Goal: Task Accomplishment & Management: Manage account settings

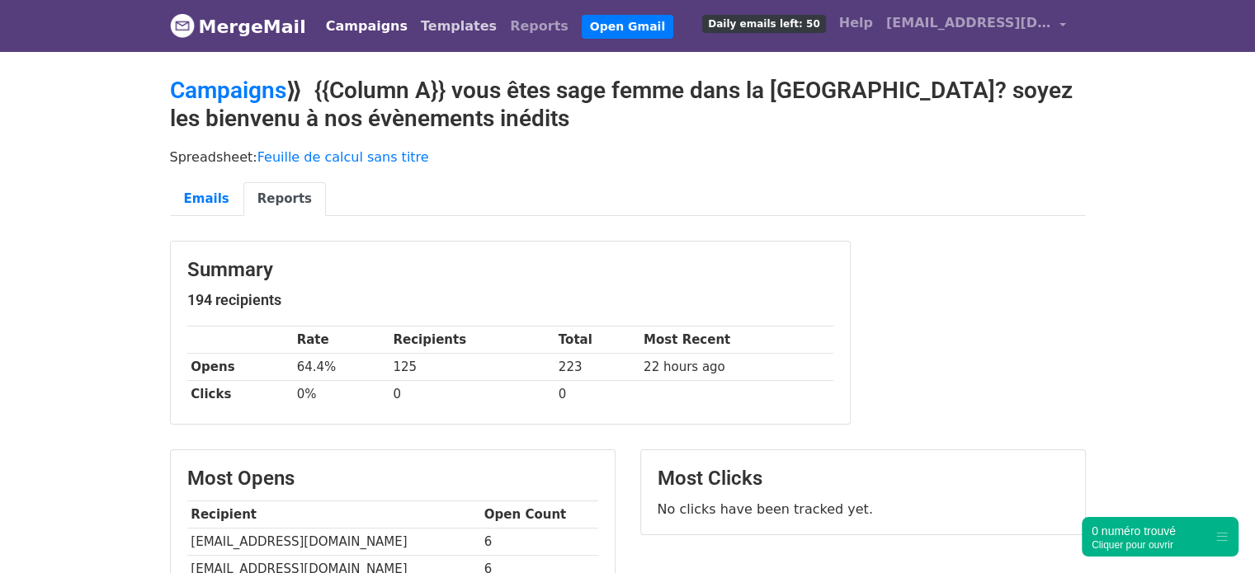
click at [434, 41] on link "Templates" at bounding box center [458, 26] width 89 height 33
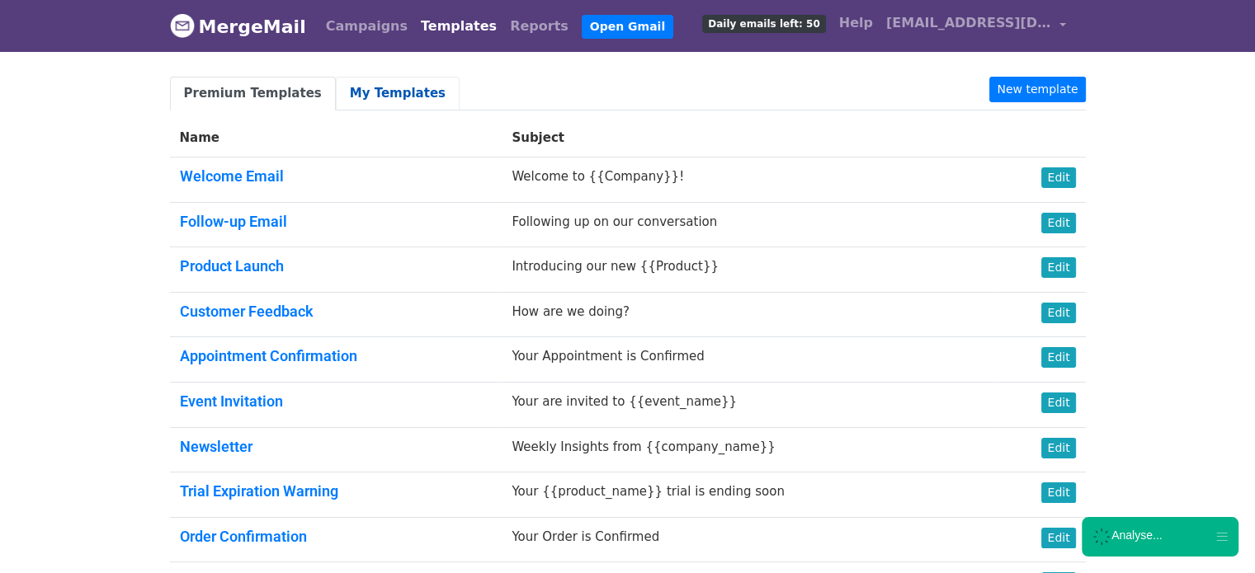
click at [379, 101] on link "My Templates" at bounding box center [398, 94] width 124 height 34
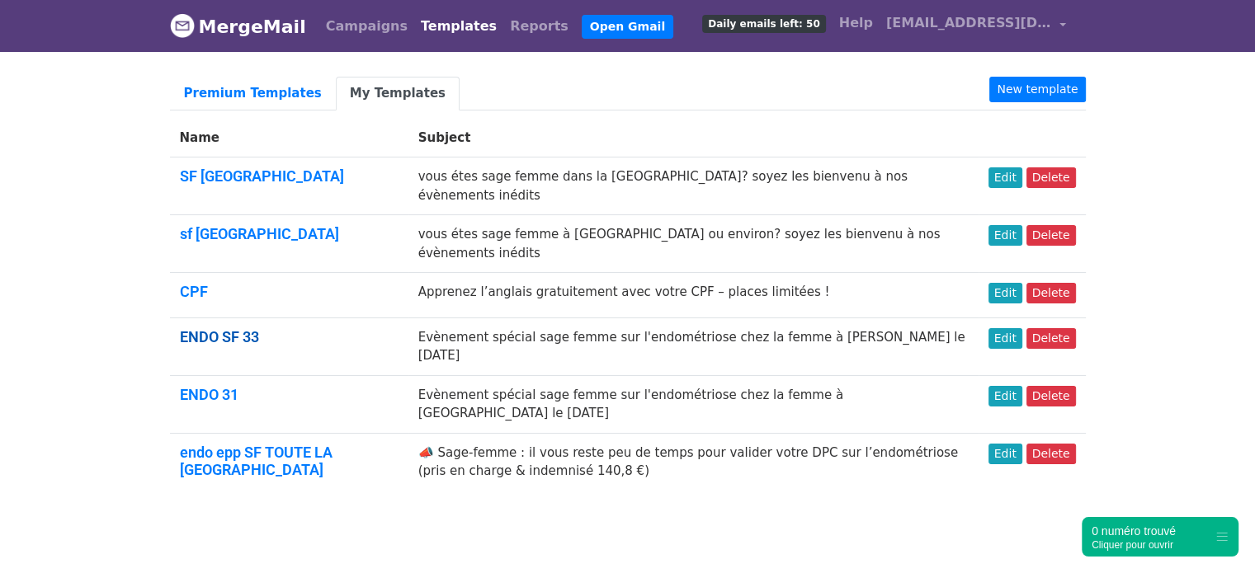
click at [214, 328] on link "ENDO SF 33" at bounding box center [219, 336] width 79 height 17
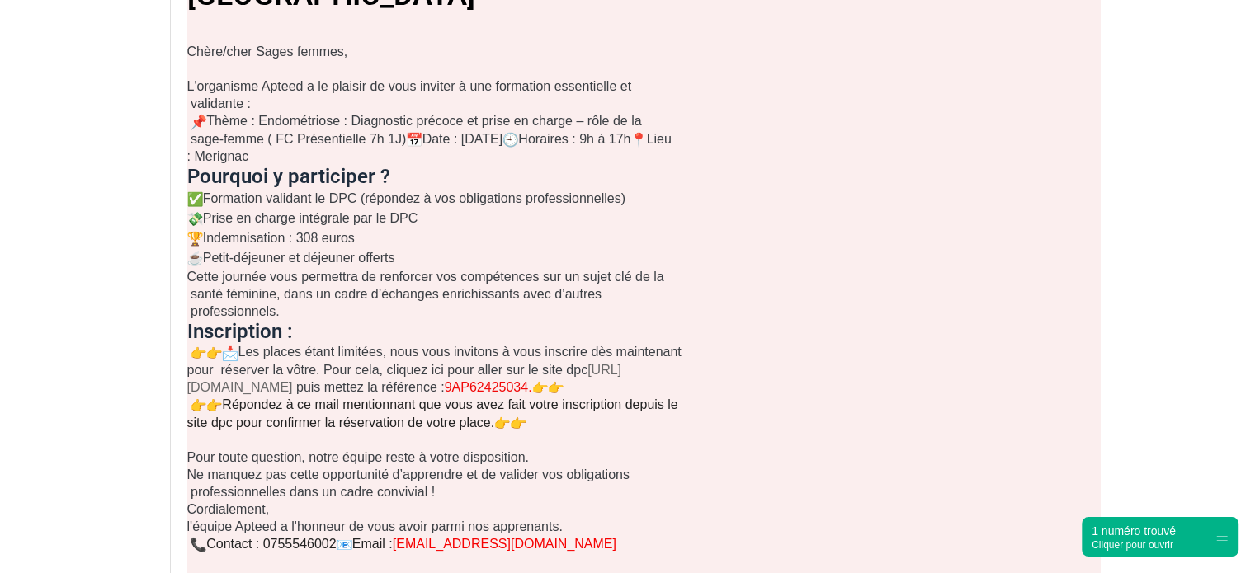
scroll to position [407, 0]
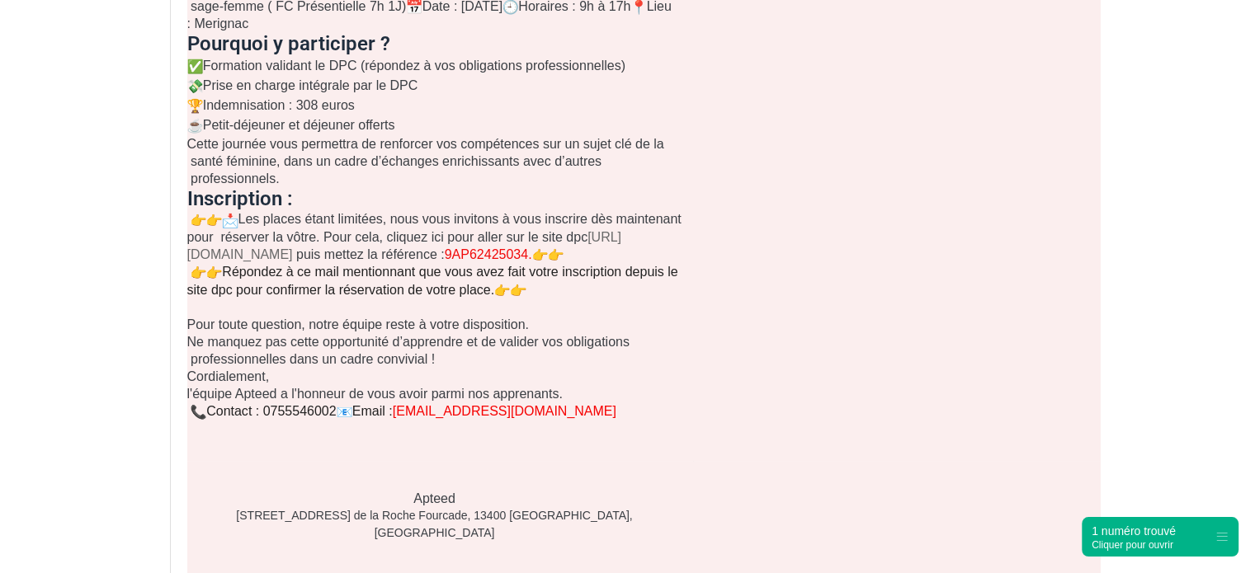
drag, startPoint x: 1266, startPoint y: 151, endPoint x: 1266, endPoint y: 367, distance: 216.1
click at [1254, 367] on html "MergeMail Campaigns Templates Reports Open Gmail Daily emails left: 50 Help cla…" at bounding box center [627, 170] width 1255 height 1423
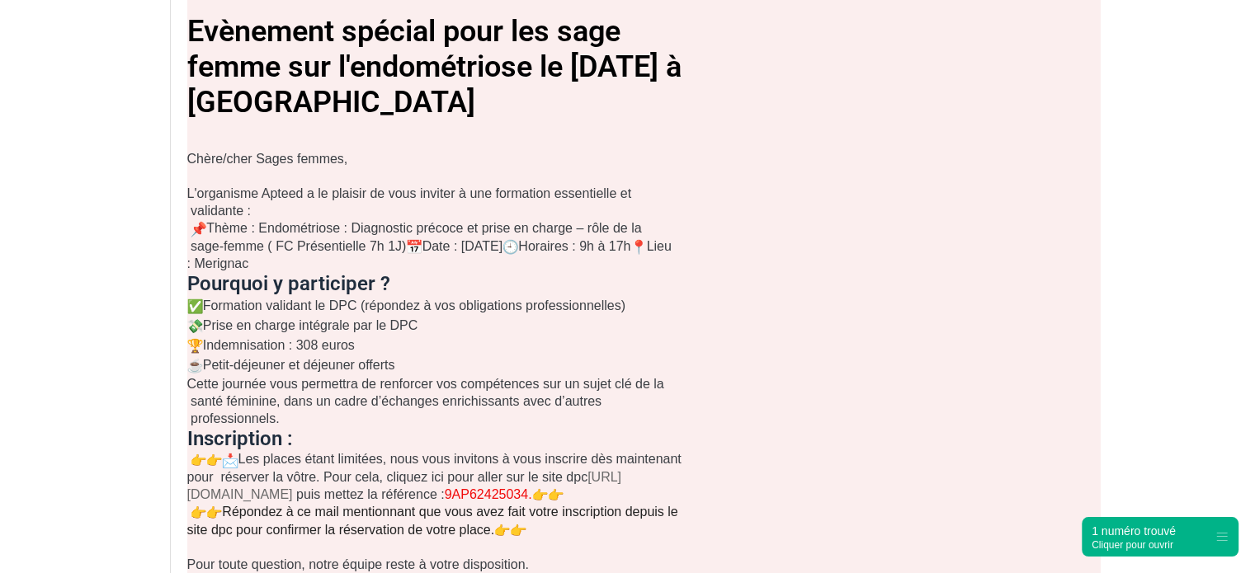
scroll to position [0, 0]
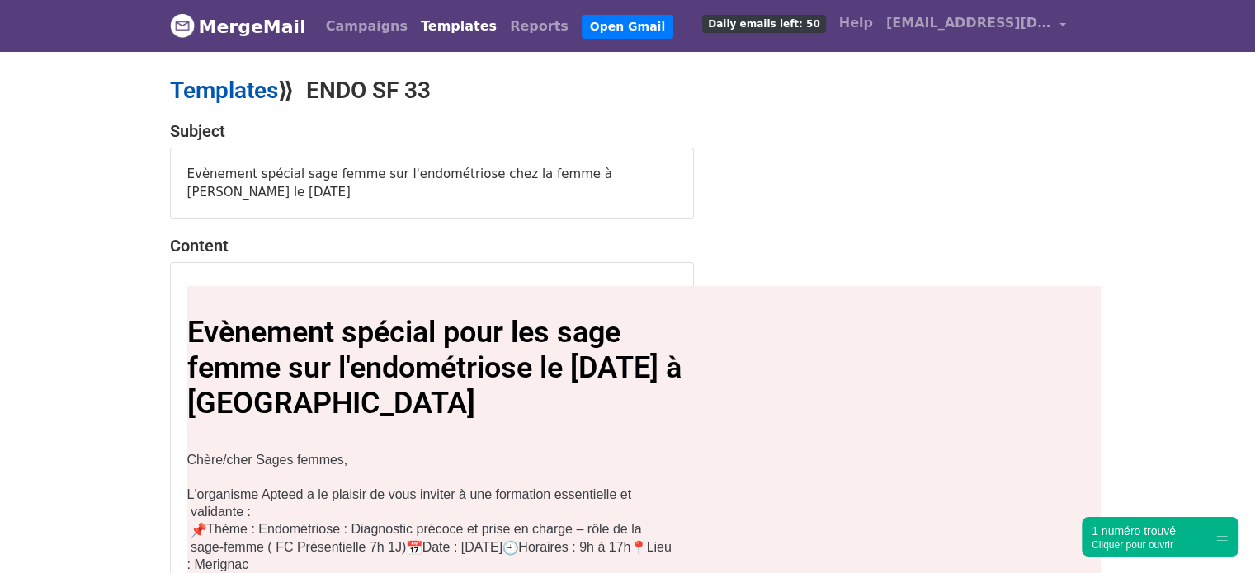
click at [239, 78] on link "Templates" at bounding box center [224, 90] width 108 height 27
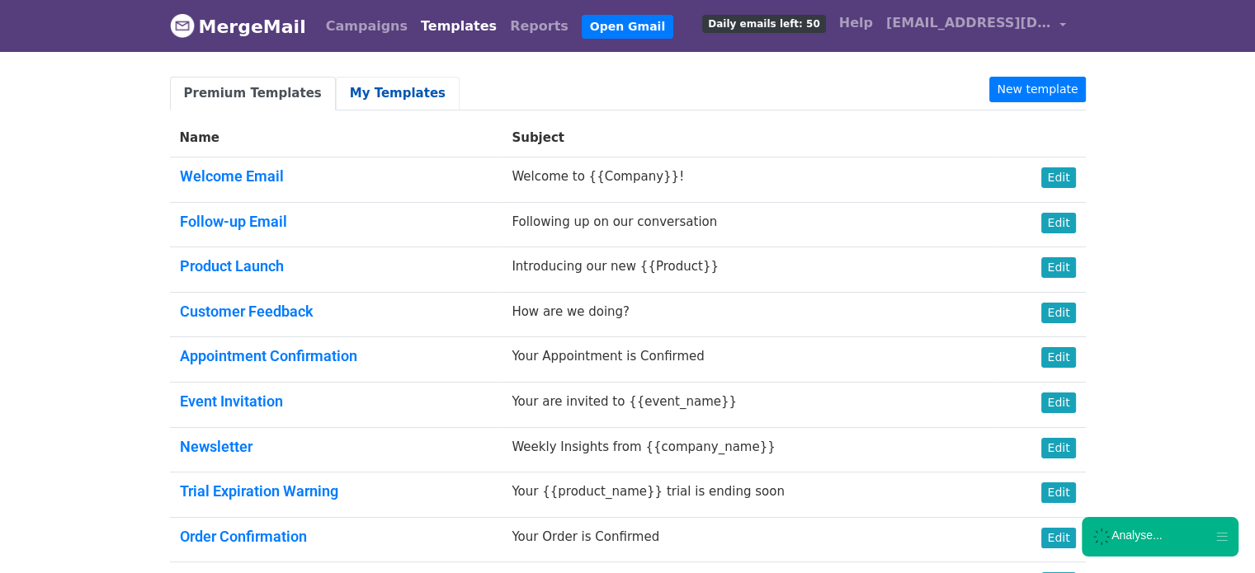
click at [379, 91] on link "My Templates" at bounding box center [398, 94] width 124 height 34
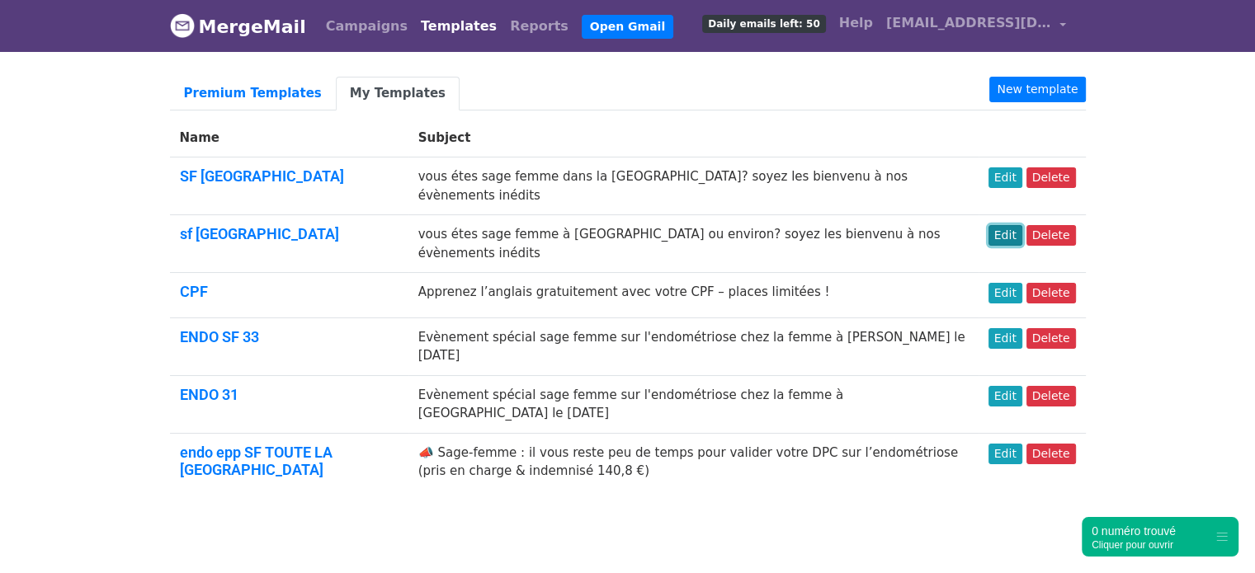
click at [1001, 225] on link "Edit" at bounding box center [1005, 235] width 34 height 21
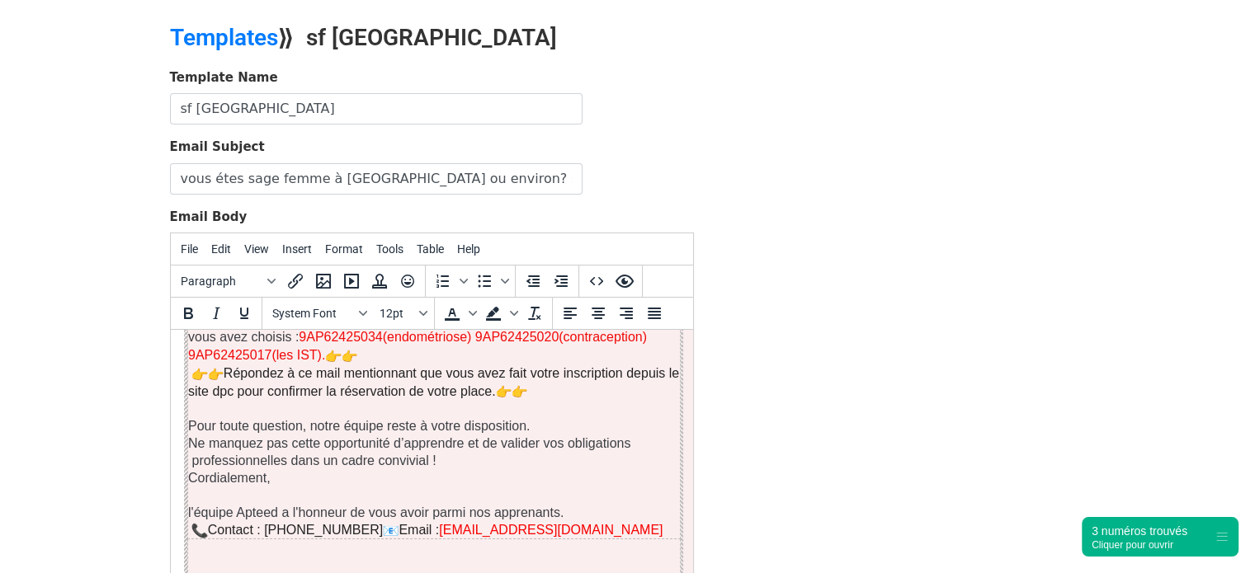
scroll to position [826, 0]
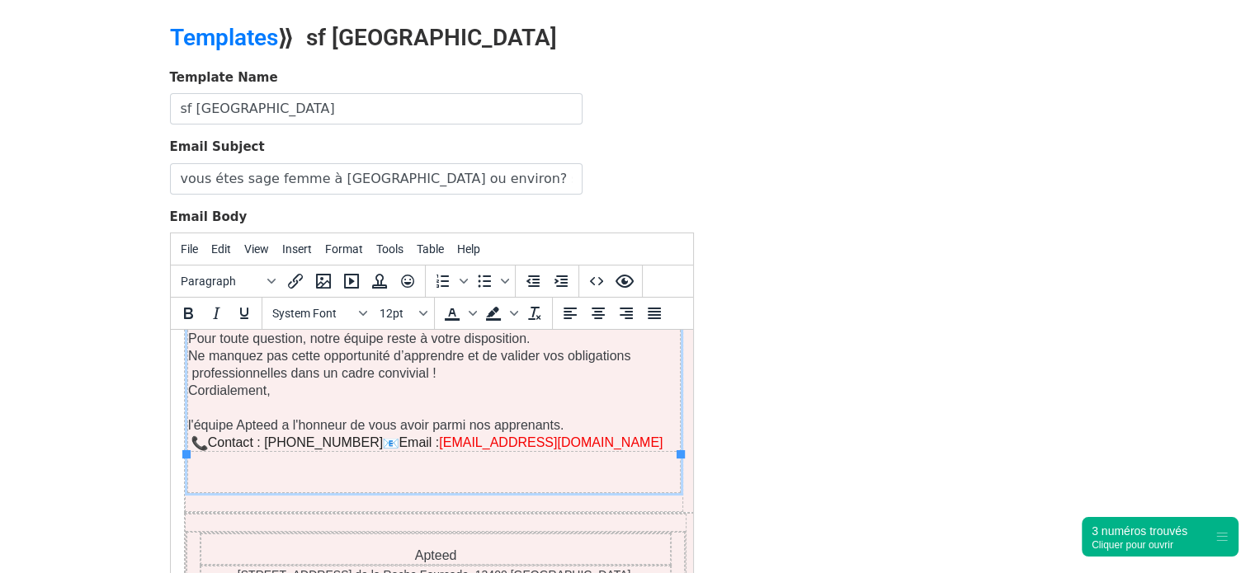
click at [297, 434] on p "Contact : 0743397923 Email : claudelejeune1991@gmail.com" at bounding box center [433, 442] width 492 height 17
paste body
click at [337, 434] on p "Contact : 0743397919 Email : claudelejeune1991@gmail.com" at bounding box center [433, 442] width 492 height 17
click at [309, 434] on p "Contact : 0743397919 Email : claudelejeune1991@gmail.com" at bounding box center [433, 442] width 492 height 17
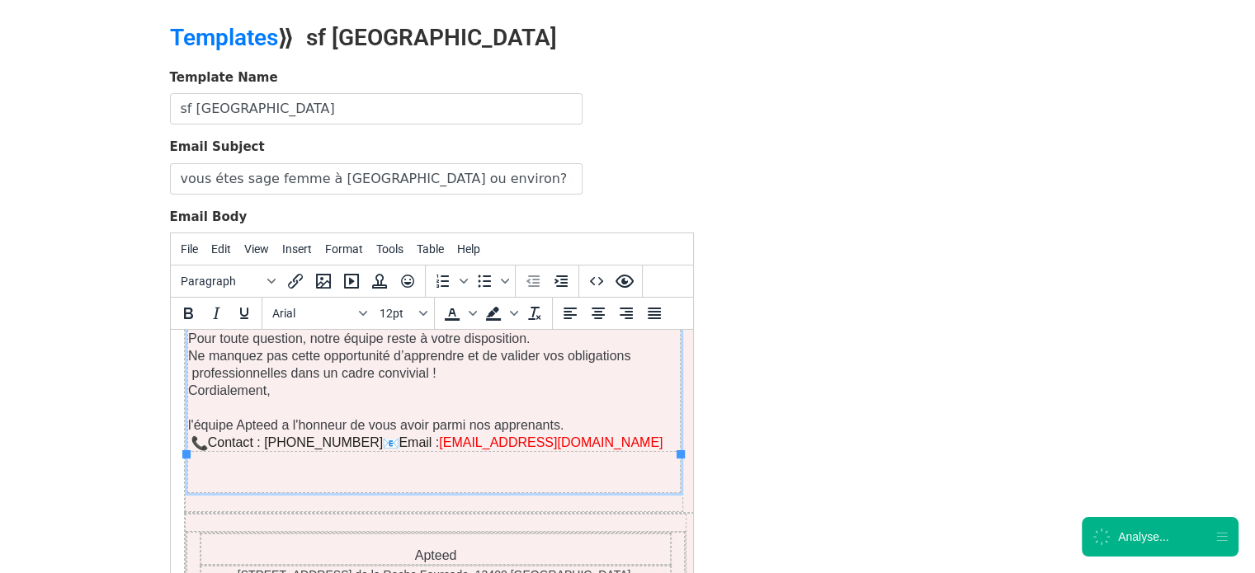
click at [310, 434] on p "Contact : 0743397919 Email : claudelejeune1991@gmail.com" at bounding box center [433, 442] width 492 height 17
click at [184, 317] on icon "Bold" at bounding box center [188, 314] width 20 height 20
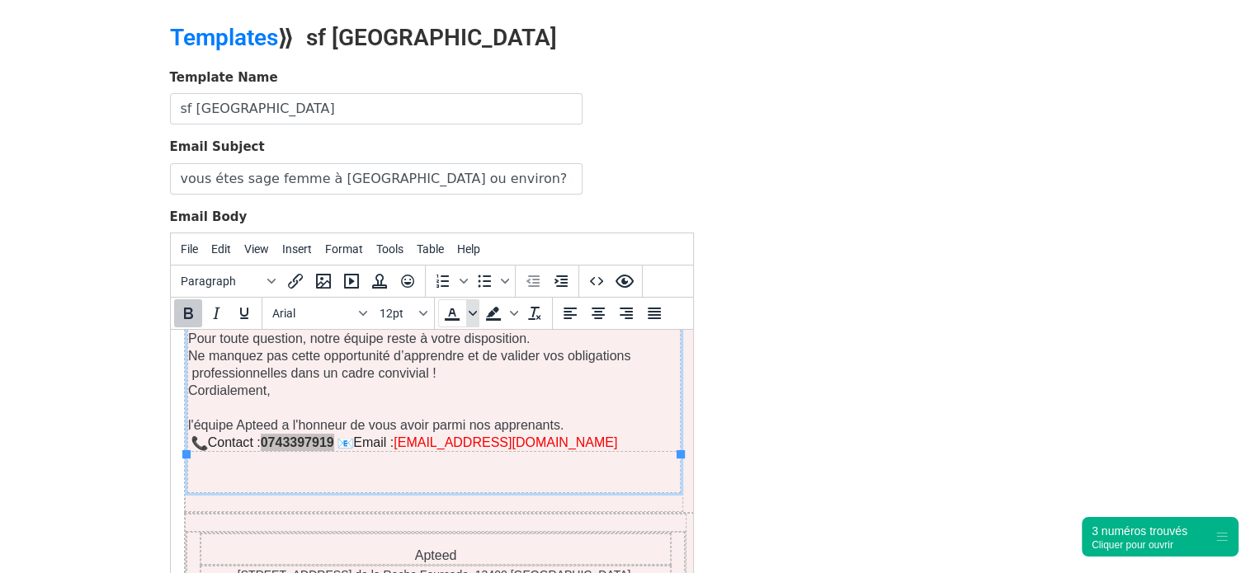
click at [469, 309] on icon "Text color" at bounding box center [473, 313] width 8 height 8
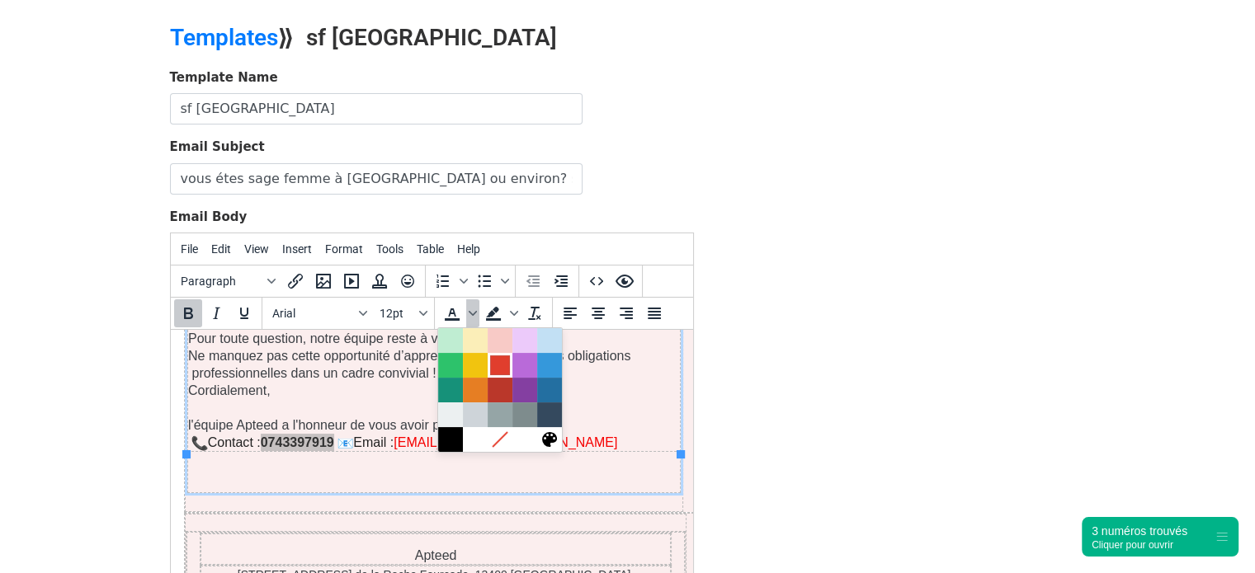
click at [496, 370] on div at bounding box center [500, 366] width 20 height 20
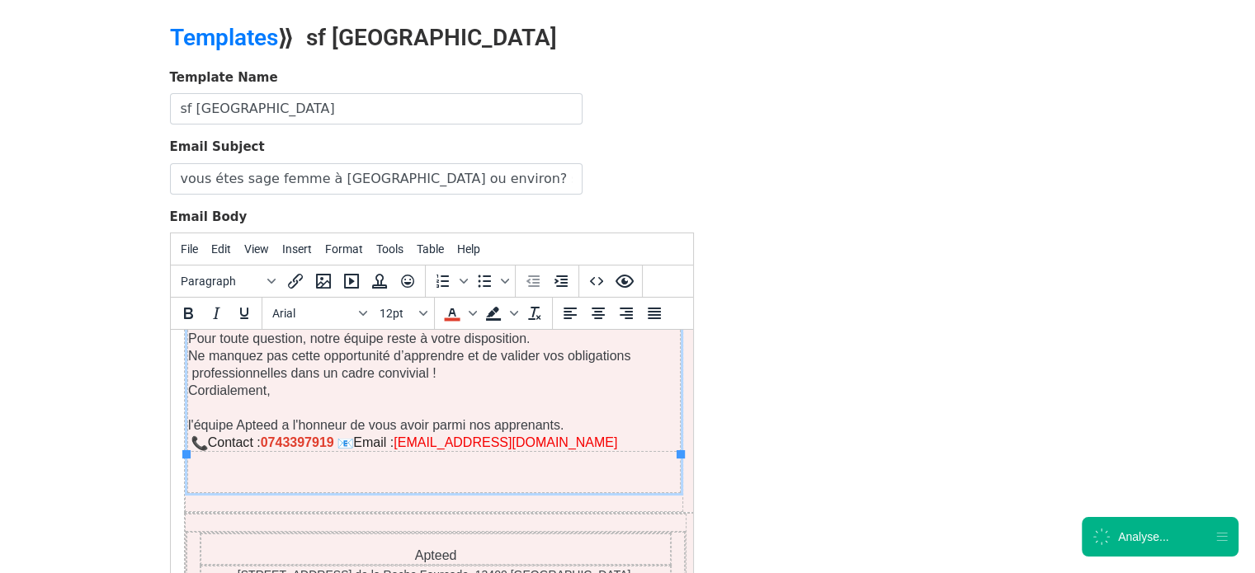
click at [459, 382] on p "Cordialement," at bounding box center [433, 399] width 492 height 35
click at [302, 436] on b "0743397919" at bounding box center [296, 443] width 73 height 14
copy font "0743397919"
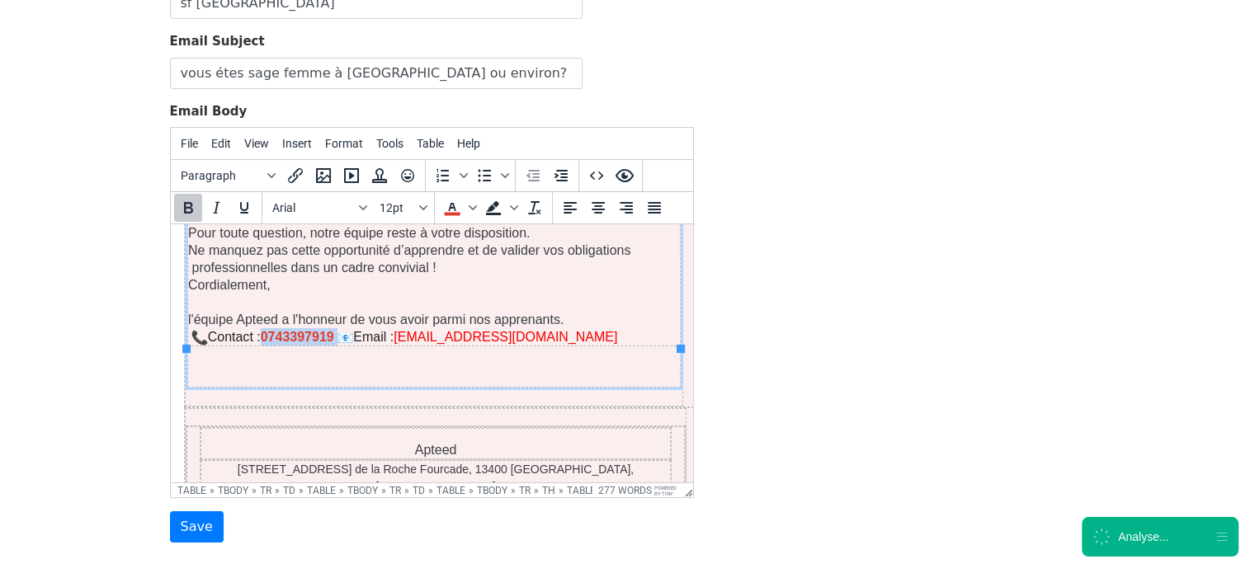
scroll to position [191, 0]
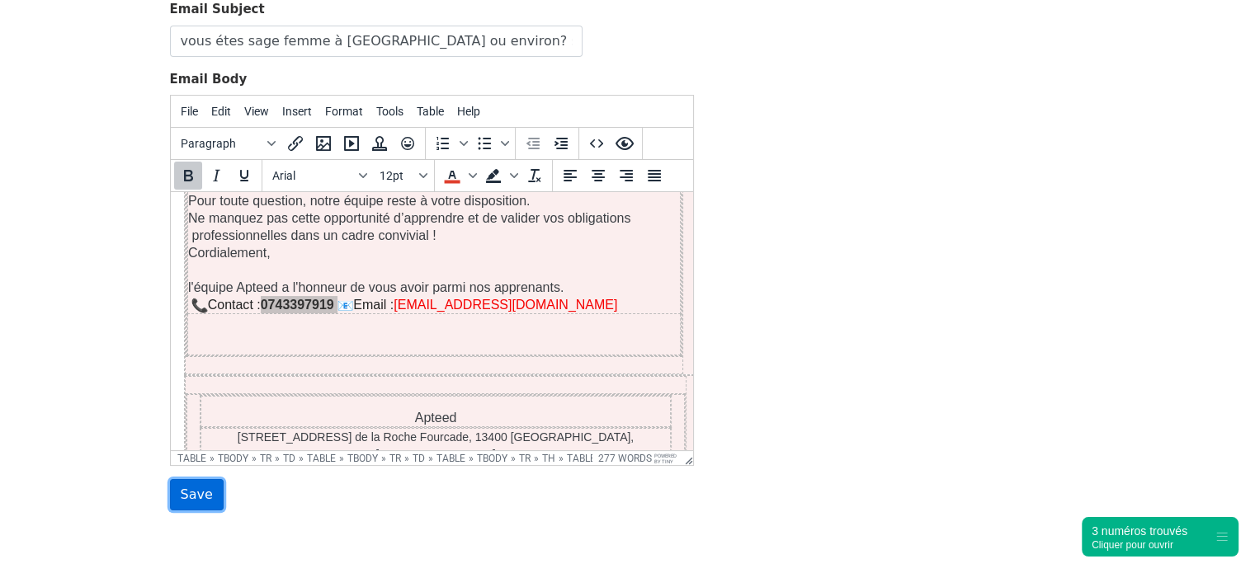
click at [191, 501] on input "Save" at bounding box center [197, 494] width 54 height 31
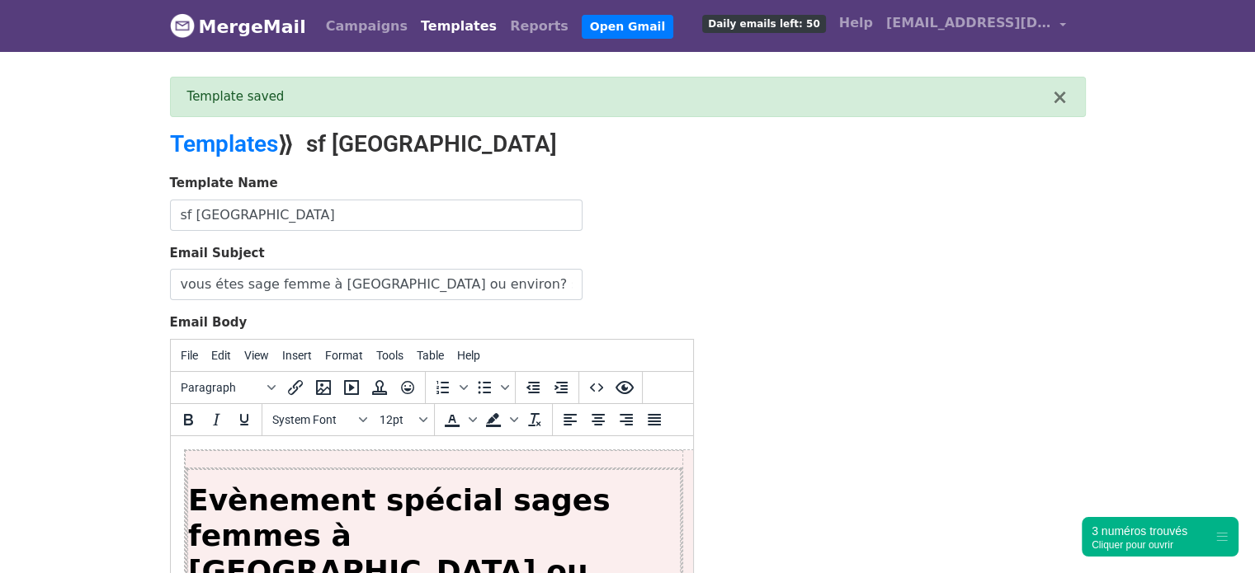
click at [414, 35] on link "Templates" at bounding box center [458, 26] width 89 height 33
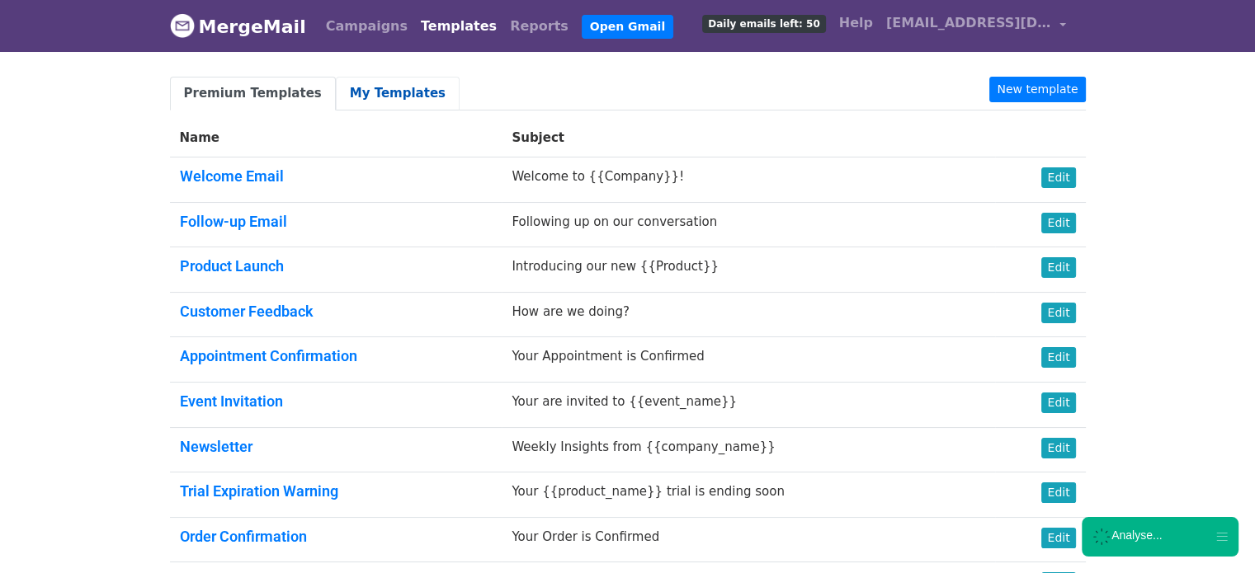
click at [373, 101] on link "My Templates" at bounding box center [398, 94] width 124 height 34
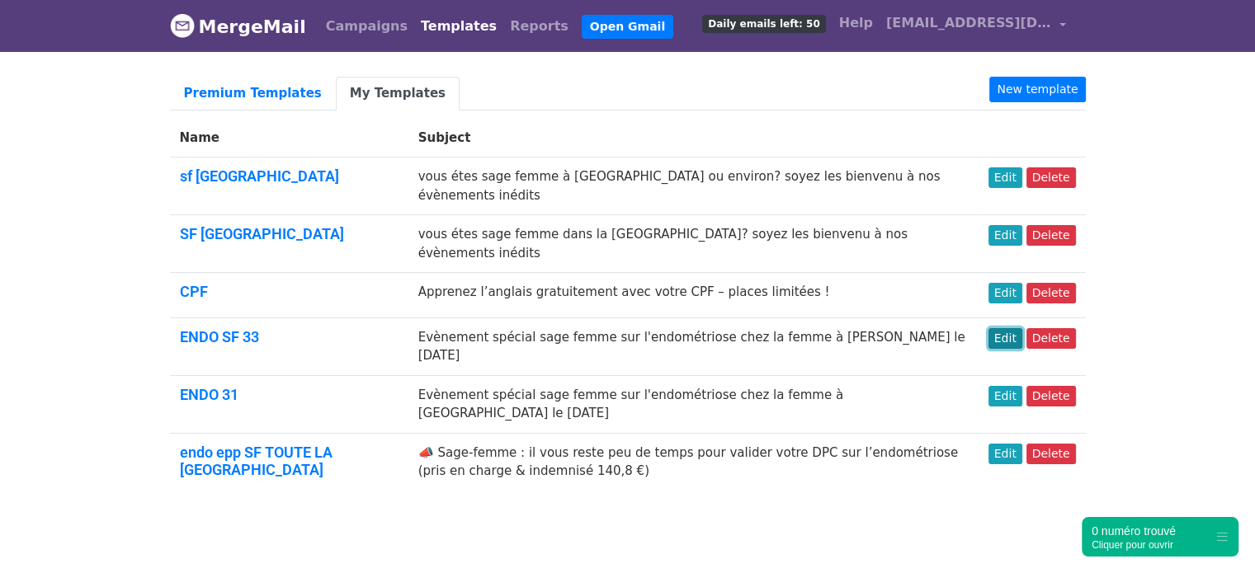
click at [1017, 328] on link "Edit" at bounding box center [1005, 338] width 34 height 21
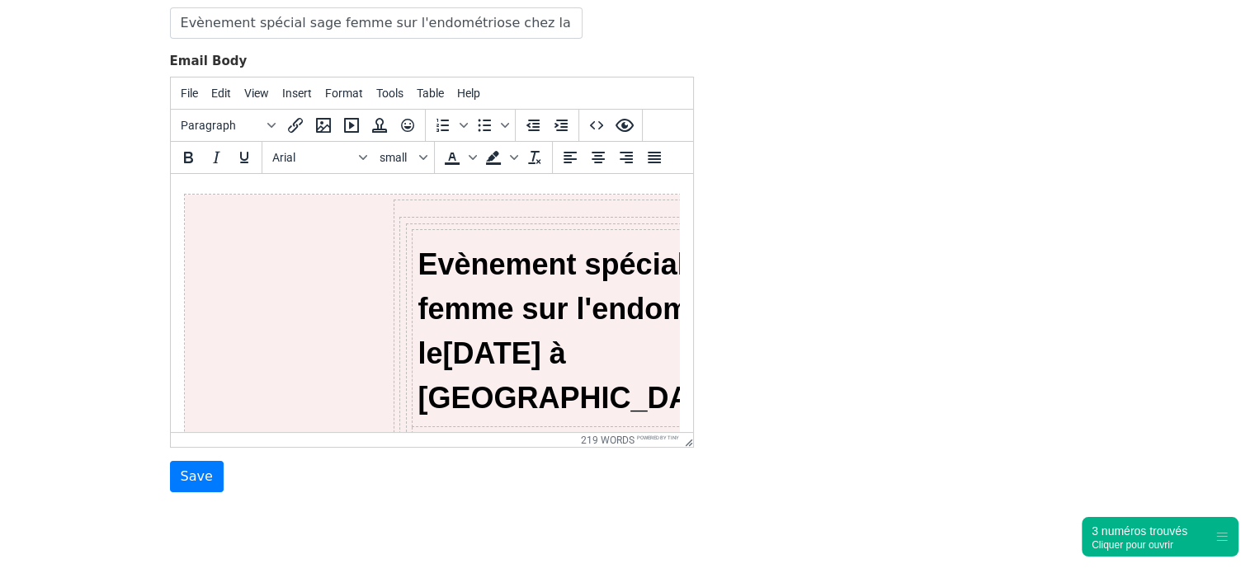
scroll to position [259, 0]
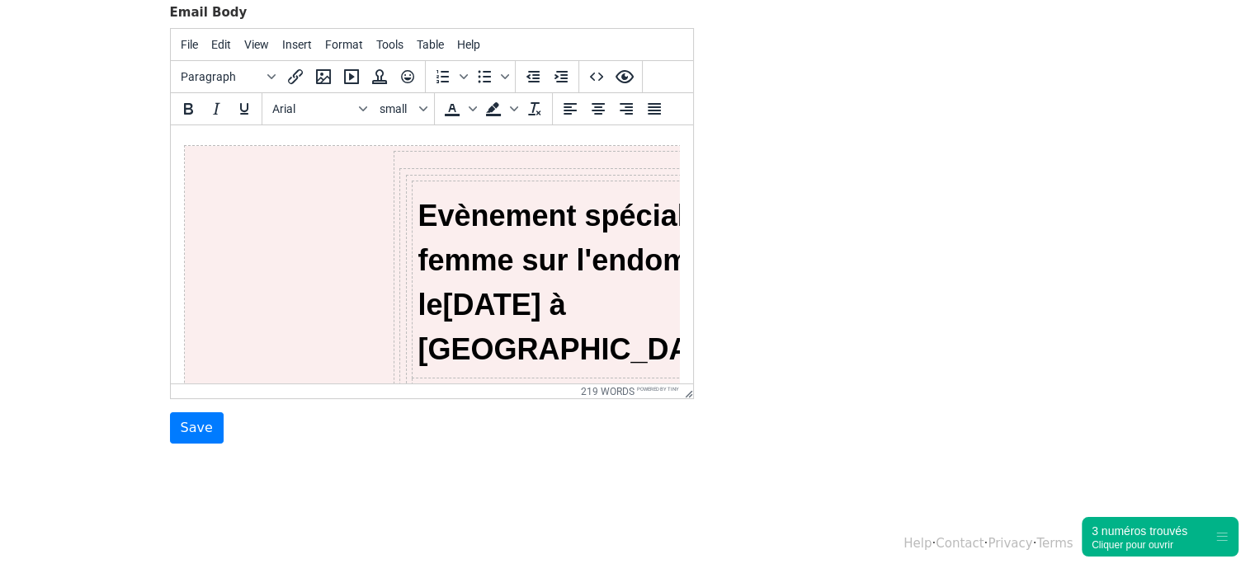
drag, startPoint x: 1266, startPoint y: 207, endPoint x: 1266, endPoint y: 378, distance: 170.8
click at [1254, 378] on html "MergeMail Campaigns Templates Reports Open Gmail Daily emails left: 50 Help [EM…" at bounding box center [627, 159] width 1255 height 833
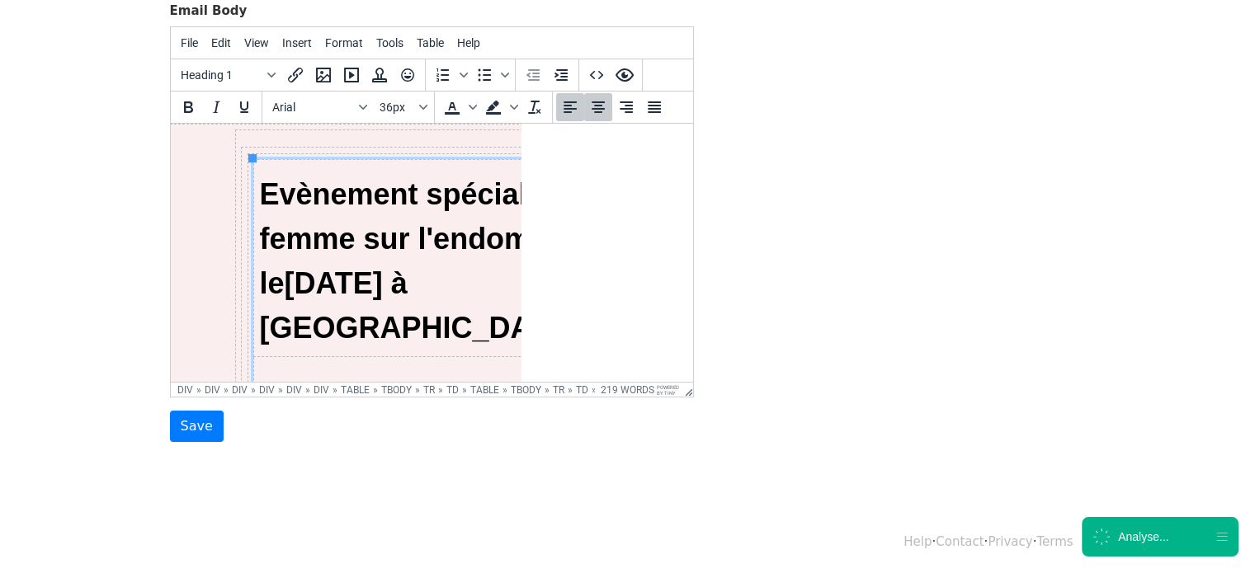
scroll to position [20, 162]
click at [493, 234] on span "Evènement spécial pour les sage femme sur l'endométriose le [DATE] à [GEOGRAPHI…" at bounding box center [488, 260] width 467 height 167
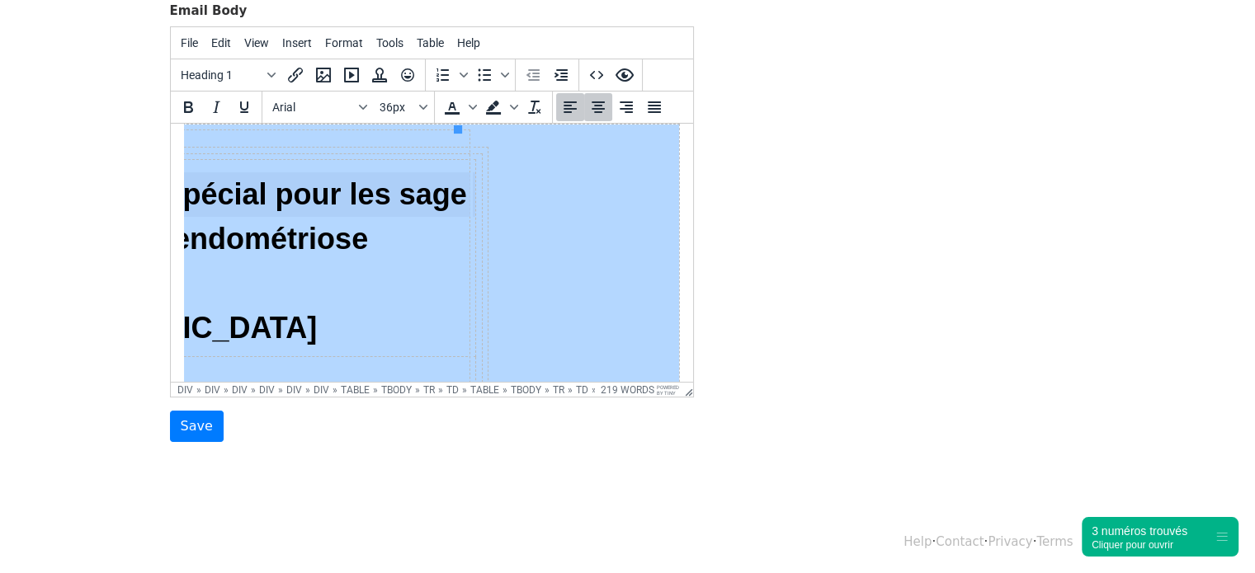
scroll to position [20, 0]
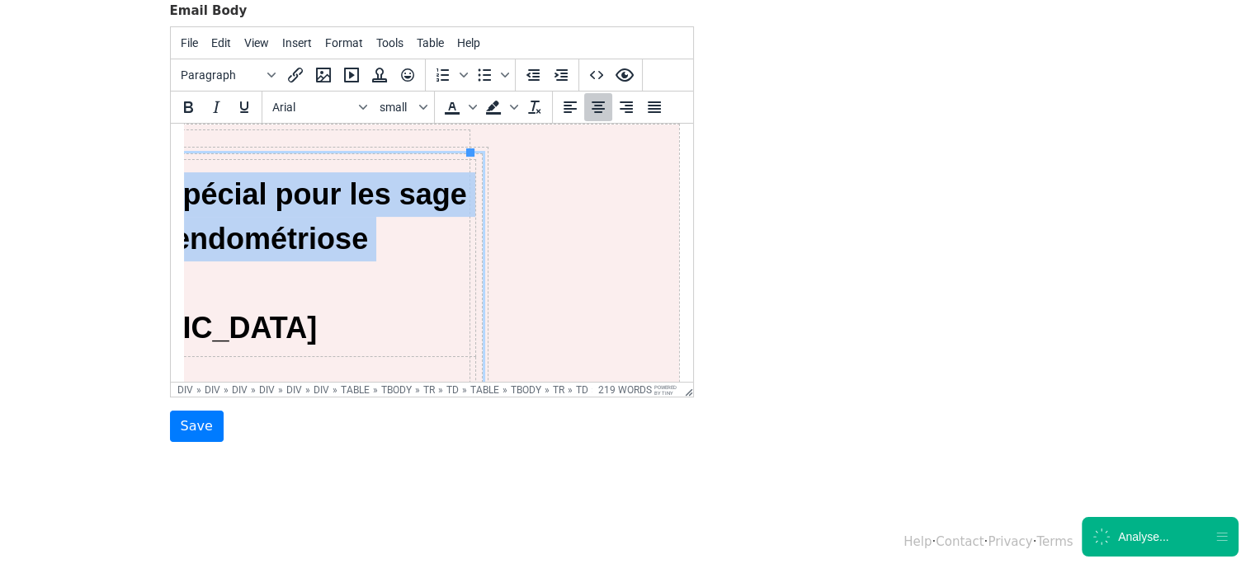
drag, startPoint x: 493, startPoint y: 234, endPoint x: 384, endPoint y: 252, distance: 111.2
click at [384, 252] on span "Evènement spécial pour les sage femme sur l'endométriose le 9 Octobre 2025 à Me…" at bounding box center [231, 260] width 467 height 167
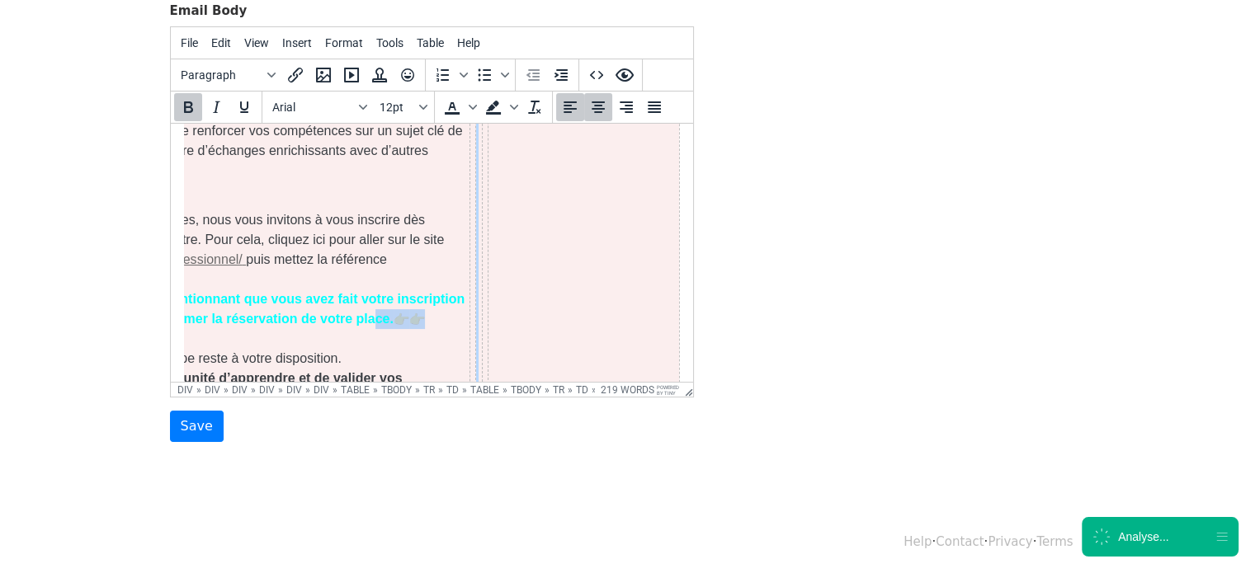
scroll to position [0, 0]
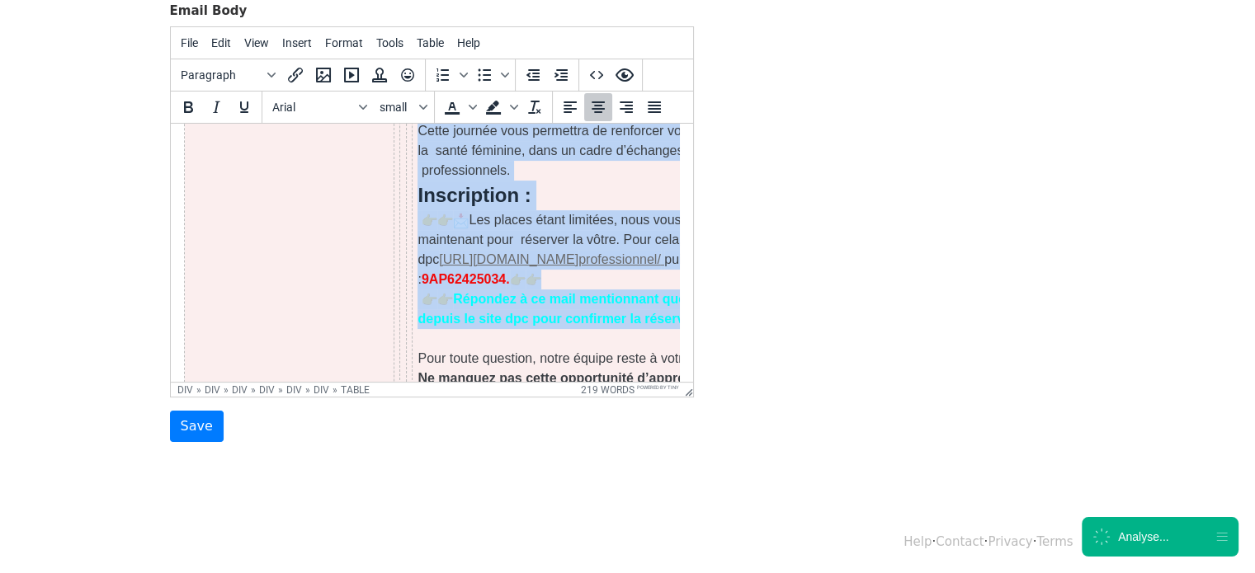
drag, startPoint x: 360, startPoint y: 273, endPoint x: 0, endPoint y: 279, distance: 359.7
click at [170, 279] on html "Evènement spécial pour les sage femme sur l'endométriose le [DATE] à Merignac C…" at bounding box center [431, 291] width 522 height 1564
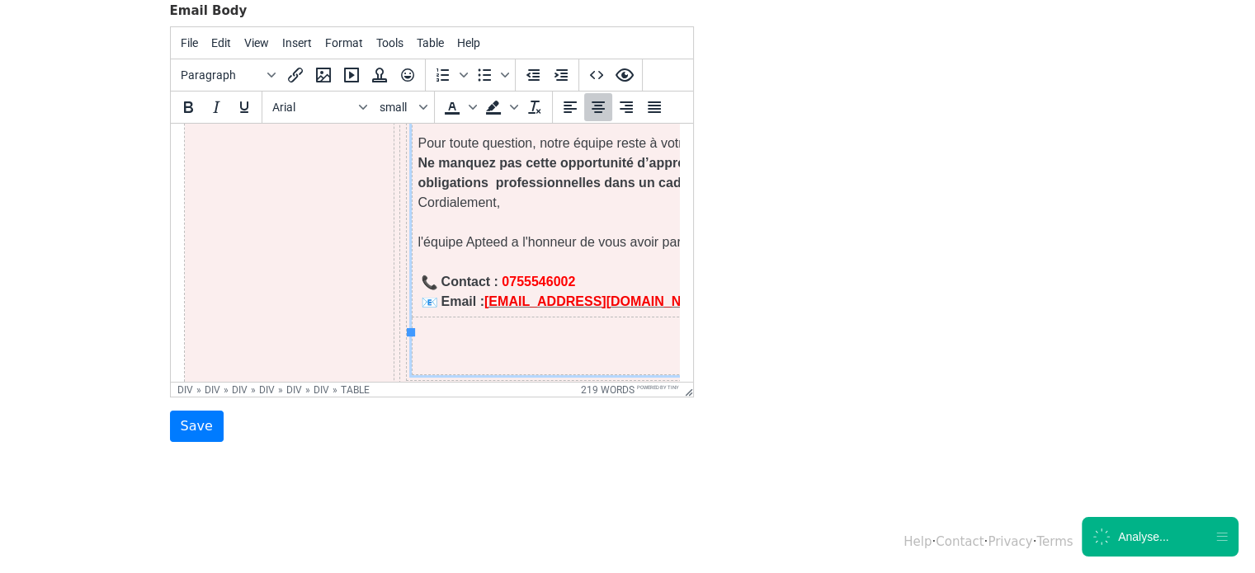
click at [524, 275] on font "0755546002" at bounding box center [537, 282] width 73 height 14
paste body
click at [201, 425] on input "Save" at bounding box center [197, 426] width 54 height 31
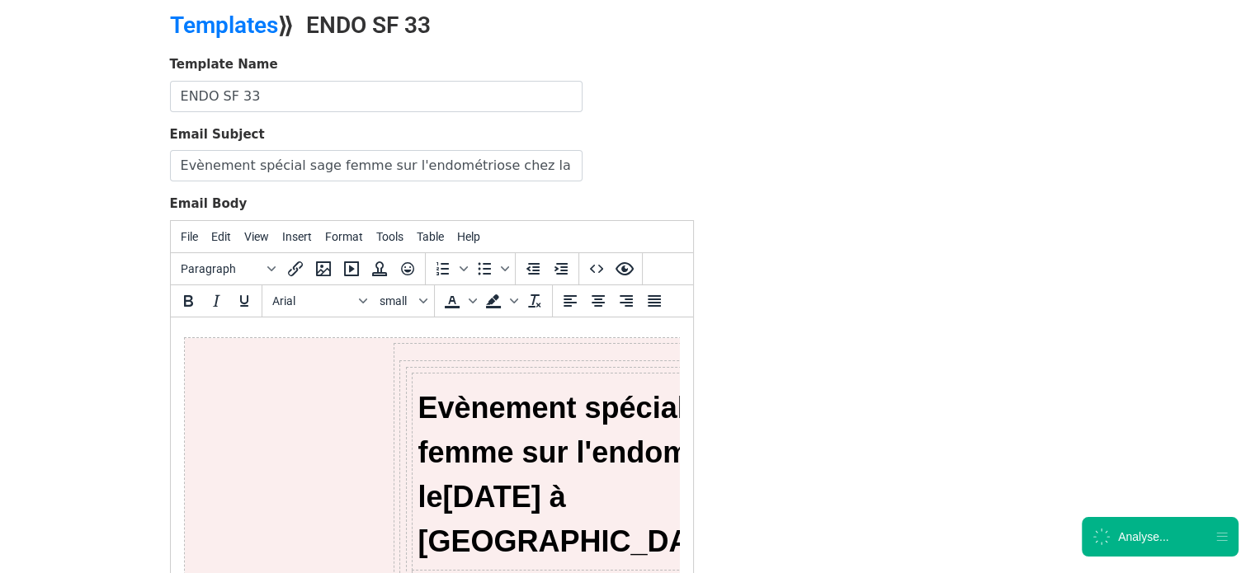
scroll to position [205, 0]
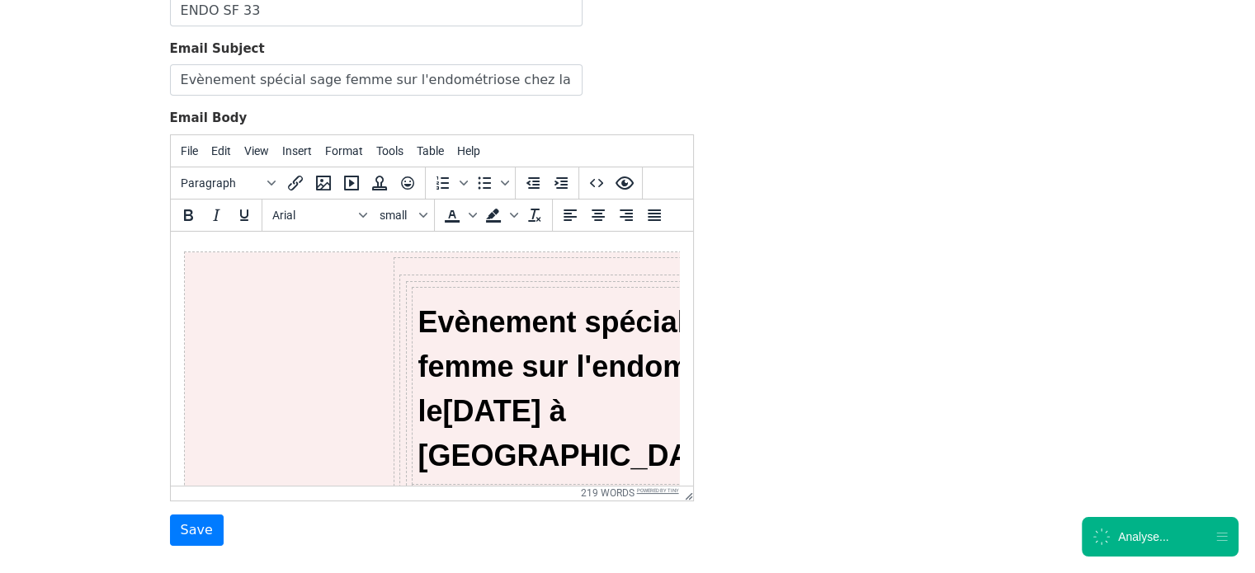
click at [674, 488] on link "Powered by Tiny" at bounding box center [658, 491] width 42 height 6
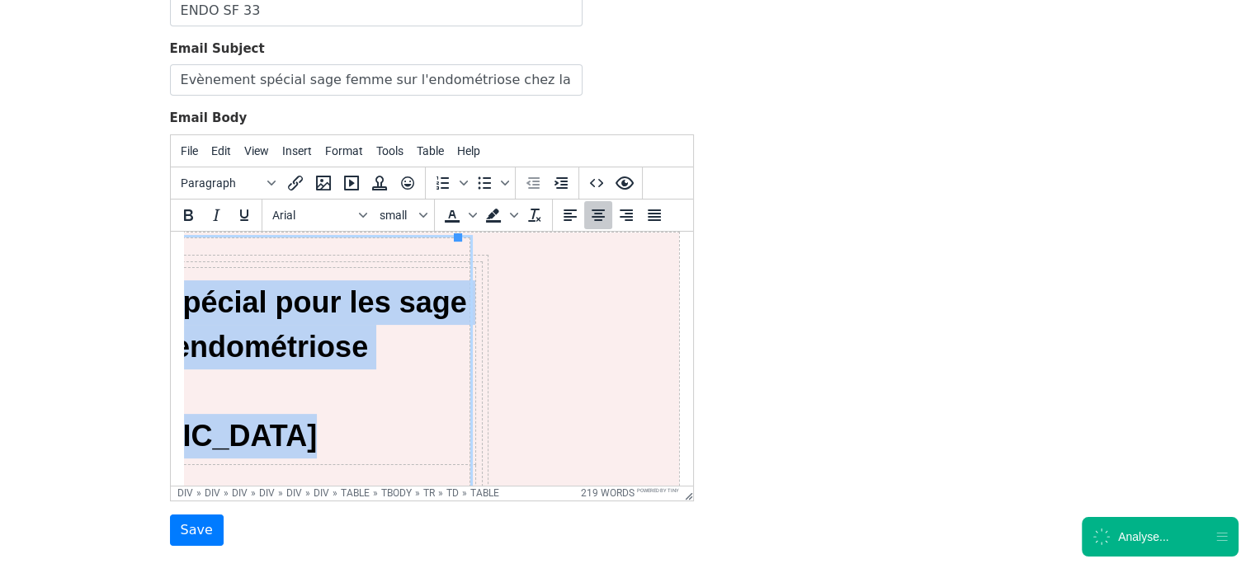
scroll to position [20, 0]
drag, startPoint x: 404, startPoint y: 400, endPoint x: 380, endPoint y: 393, distance: 24.8
click at [316, 393] on strong "9 Octobre 2025 à Merignac" at bounding box center [157, 413] width 318 height 78
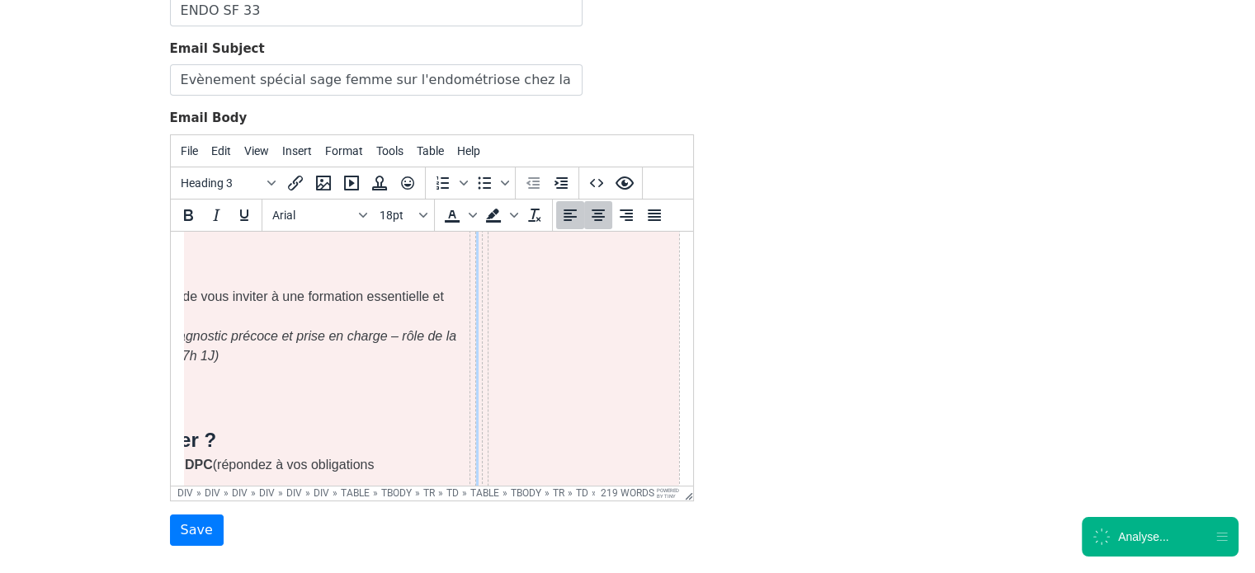
scroll to position [0, 0]
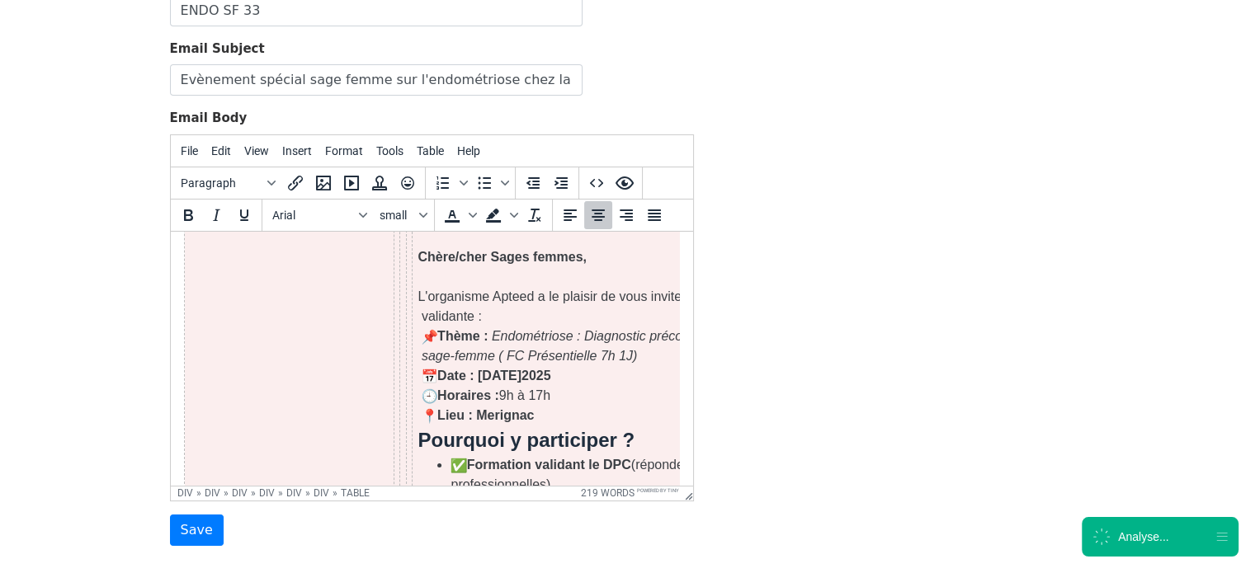
drag, startPoint x: 311, startPoint y: 406, endPoint x: 151, endPoint y: 408, distance: 160.0
click at [508, 425] on h3 "Pourquoi y participer ?" at bounding box center [652, 440] width 470 height 30
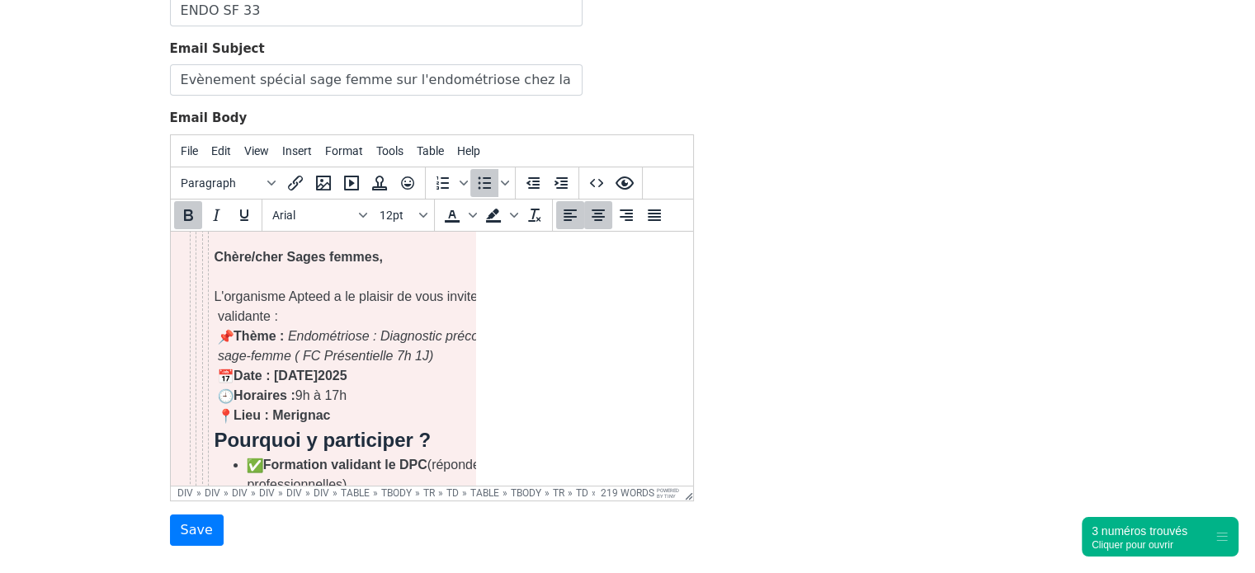
scroll to position [270, 0]
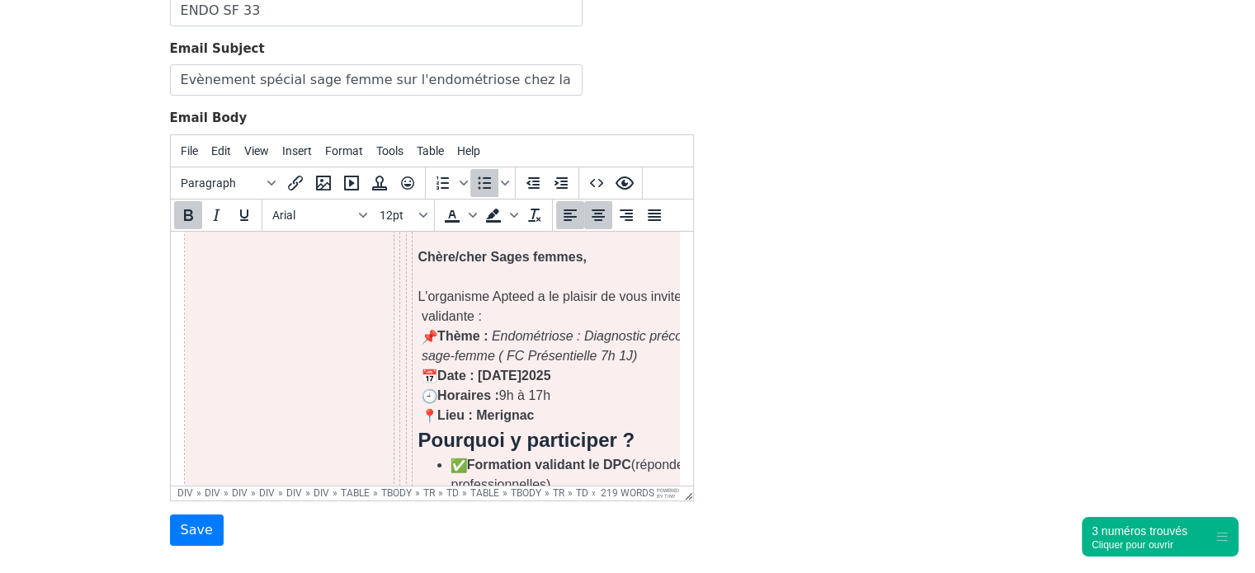
drag, startPoint x: 291, startPoint y: 477, endPoint x: 366, endPoint y: 730, distance: 264.1
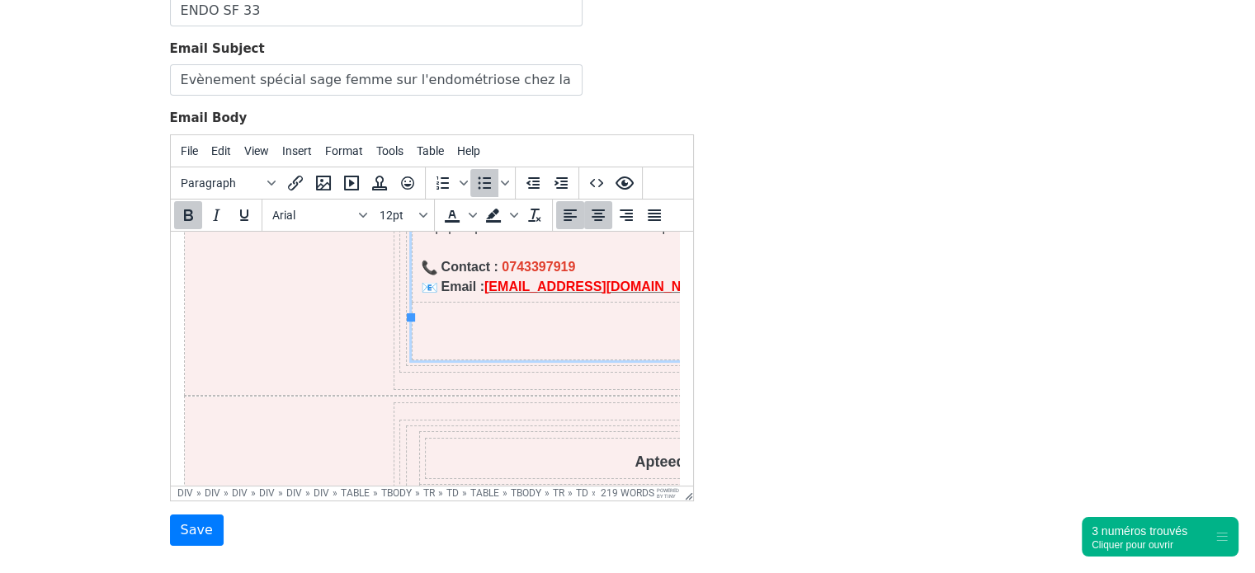
scroll to position [1043, 0]
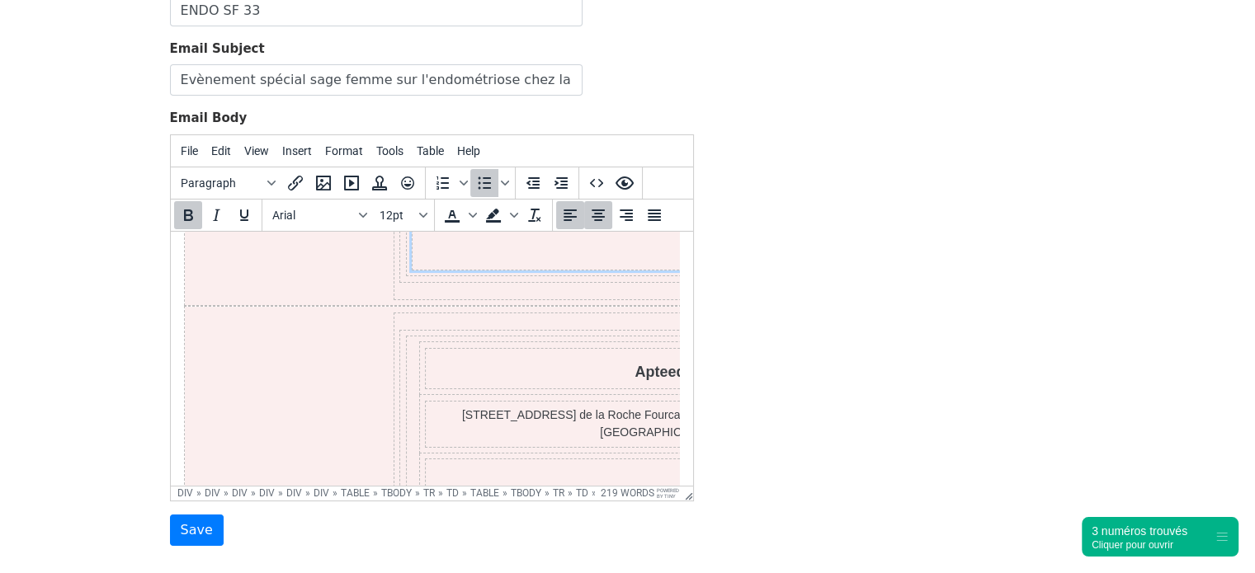
drag, startPoint x: 690, startPoint y: 299, endPoint x: 866, endPoint y: 636, distance: 380.4
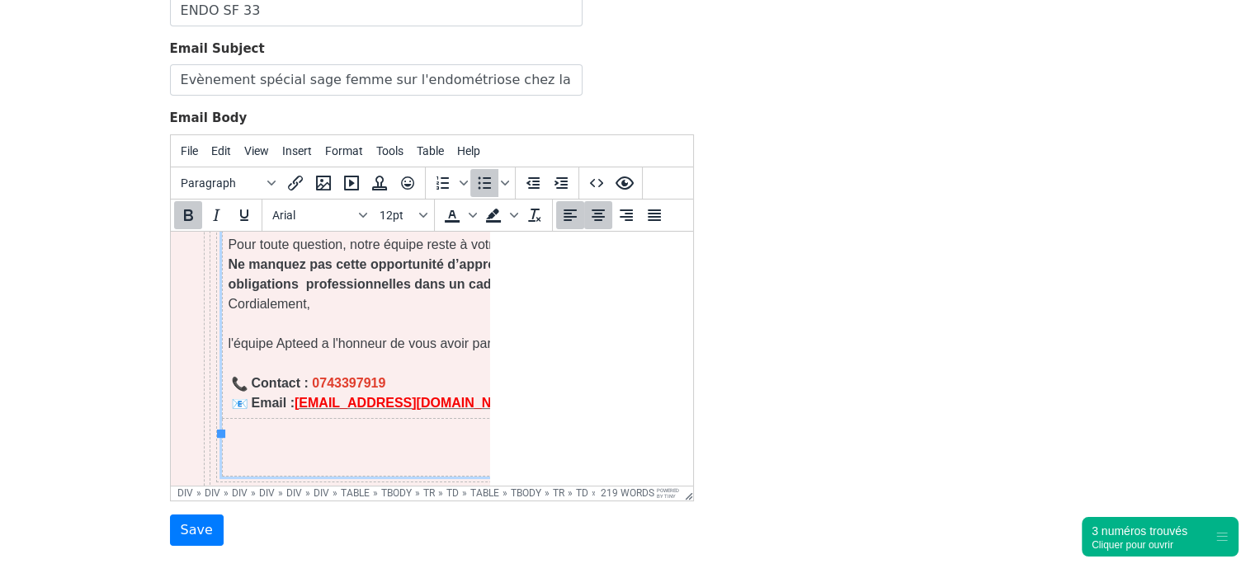
scroll to position [831, 190]
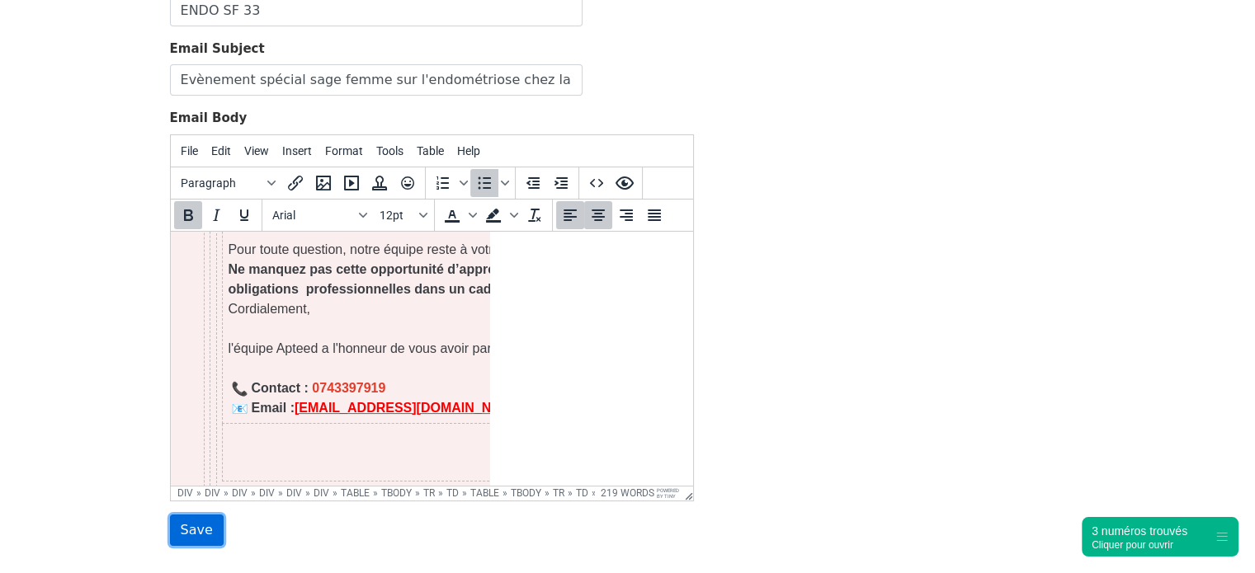
click at [174, 527] on input "Save" at bounding box center [197, 530] width 54 height 31
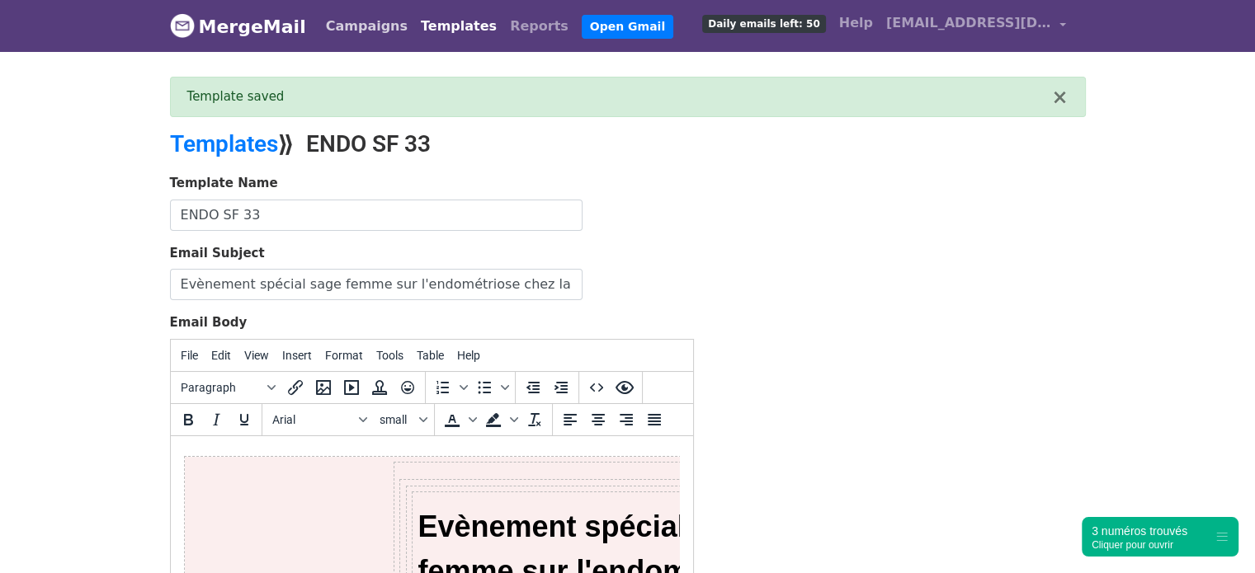
click at [337, 28] on link "Campaigns" at bounding box center [366, 26] width 95 height 33
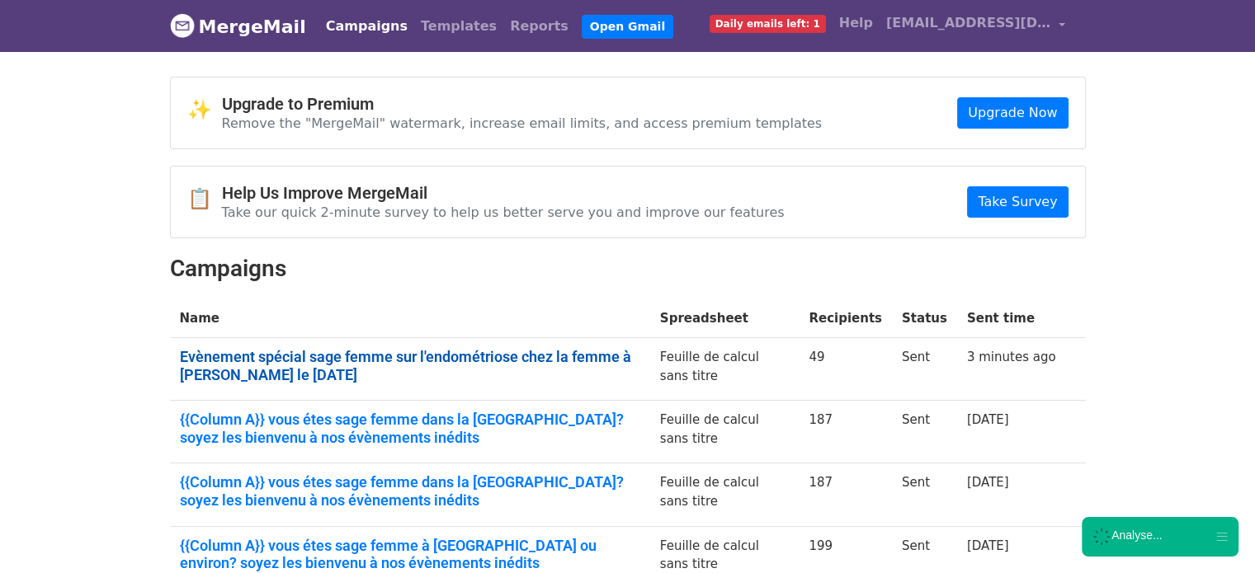
click at [332, 351] on link "Evènement spécial sage femme sur l'endométriose chez la femme à Merignac le 9 O…" at bounding box center [410, 365] width 460 height 35
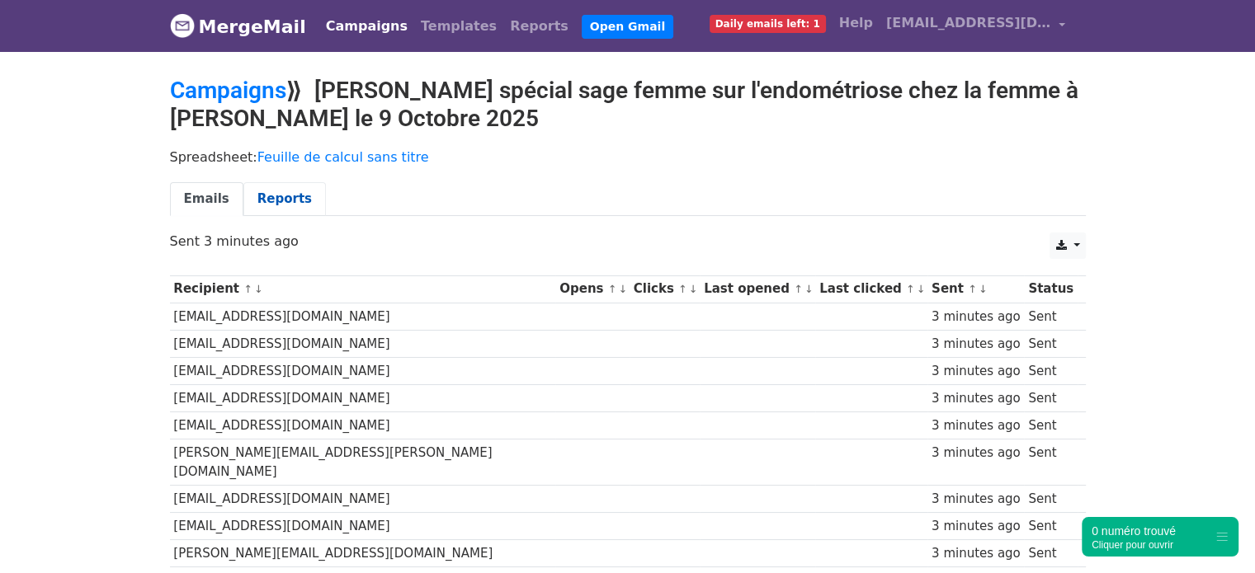
click at [257, 191] on link "Reports" at bounding box center [284, 199] width 82 height 34
